Goal: Task Accomplishment & Management: Use online tool/utility

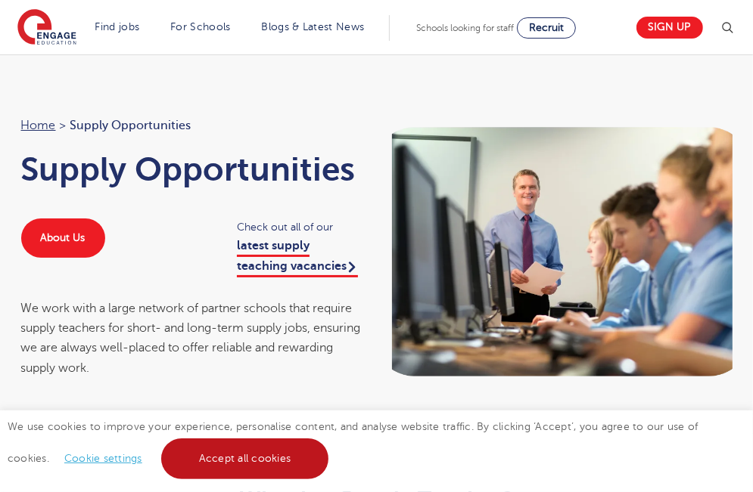
click at [163, 461] on link "Accept all cookies" at bounding box center [245, 459] width 168 height 41
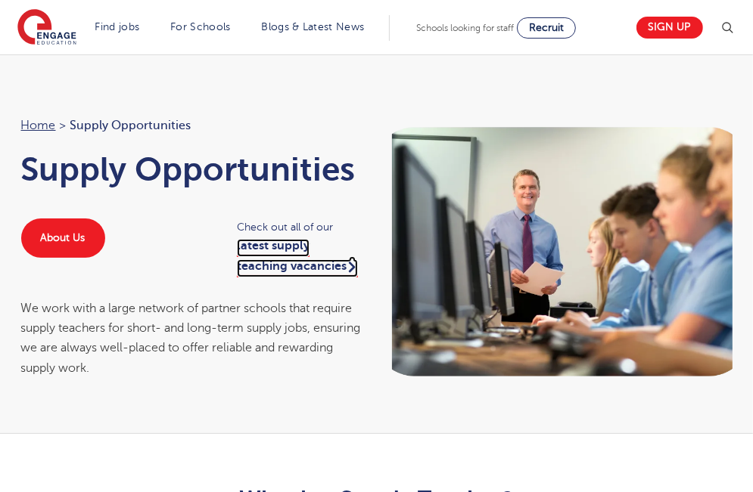
click at [304, 258] on link "latest supply teaching vacancies" at bounding box center [297, 258] width 121 height 38
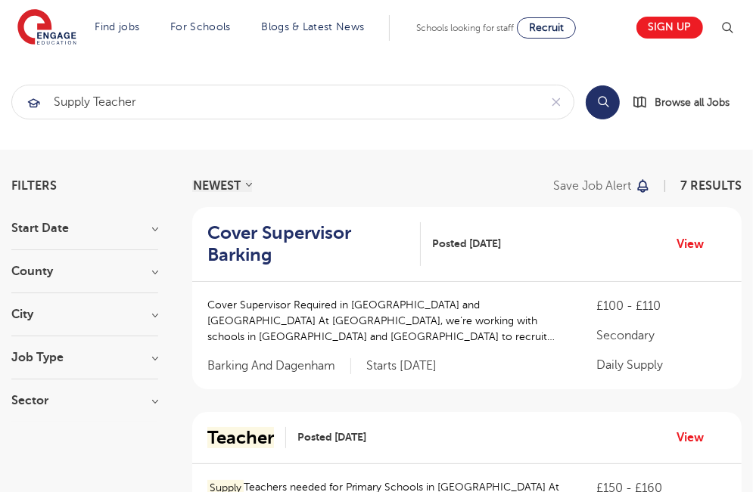
click at [158, 314] on h3 "City" at bounding box center [84, 315] width 147 height 12
